Goal: Contribute content

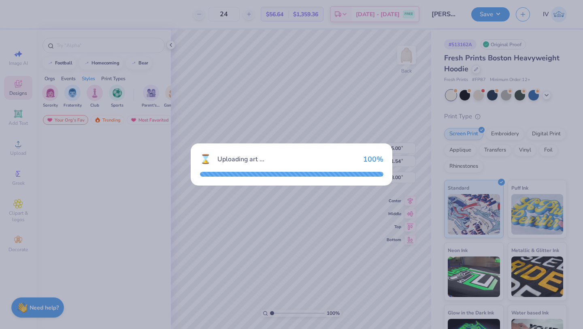
scroll to position [461, 0]
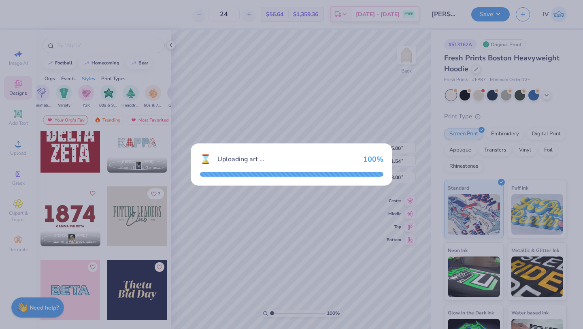
click at [223, 85] on div "⌛ Uploading art ... 100 %" at bounding box center [291, 164] width 583 height 329
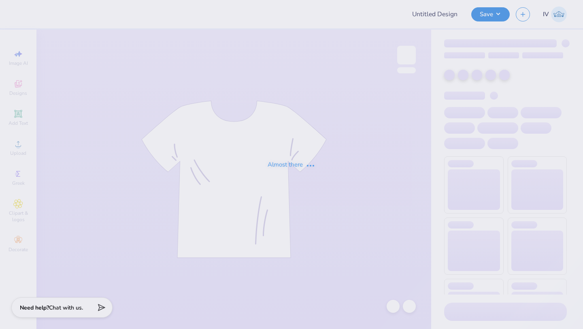
type input "[PERSON_NAME] : [PERSON_NAME] Salon"
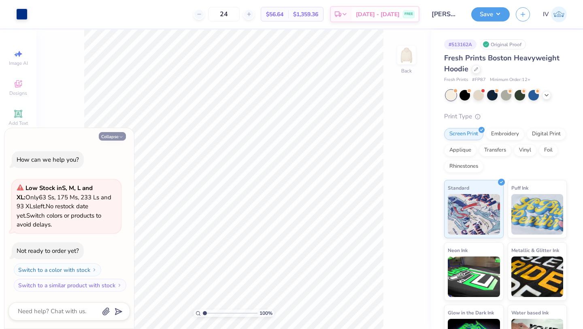
click at [119, 136] on icon "button" at bounding box center [121, 136] width 5 height 5
type textarea "x"
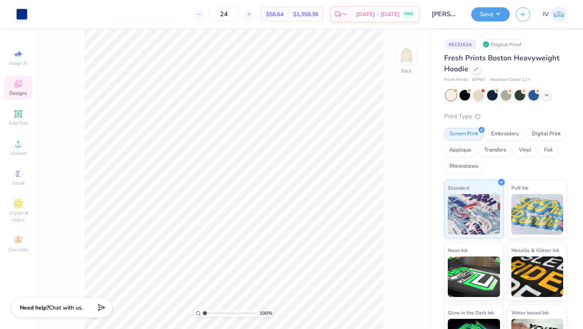
click at [18, 83] on icon at bounding box center [18, 84] width 10 height 10
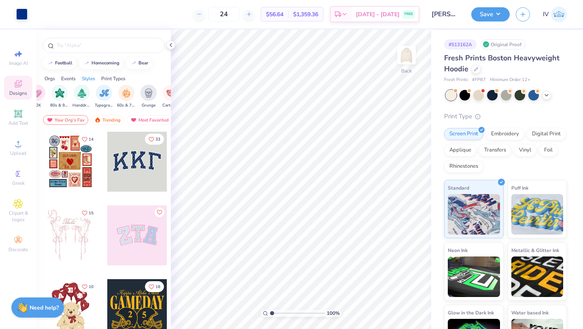
scroll to position [0, 521]
click at [84, 95] on img "filter for Typography" at bounding box center [87, 91] width 9 height 9
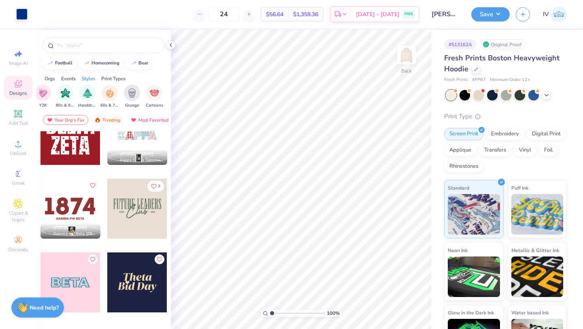
scroll to position [469, 0]
click at [125, 206] on div at bounding box center [137, 208] width 60 height 60
